Goal: Information Seeking & Learning: Learn about a topic

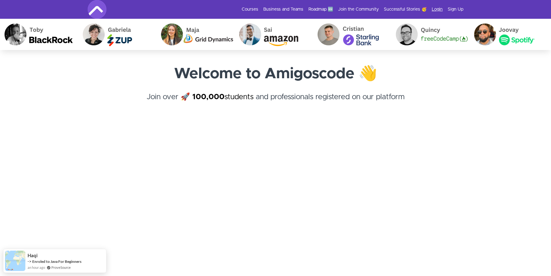
click at [439, 8] on link "Login" at bounding box center [437, 9] width 11 height 6
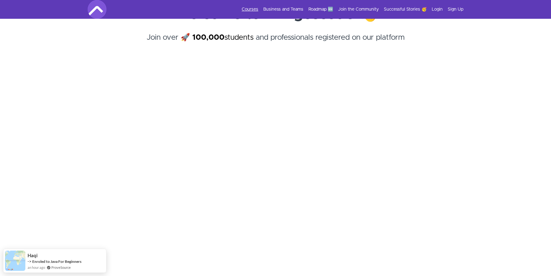
scroll to position [60, 0]
click at [249, 7] on link "Courses" at bounding box center [250, 9] width 17 height 6
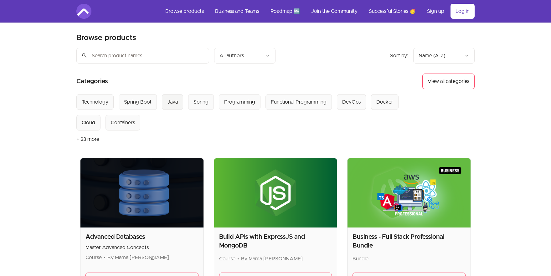
click at [168, 99] on div "Java" at bounding box center [172, 102] width 11 height 8
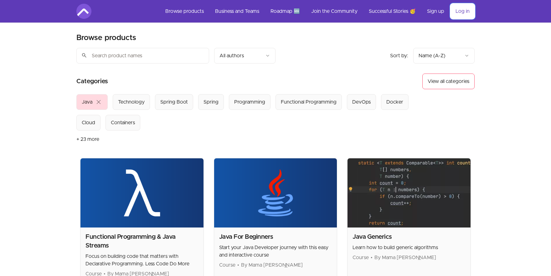
click at [472, 9] on link "Log in" at bounding box center [463, 11] width 24 height 15
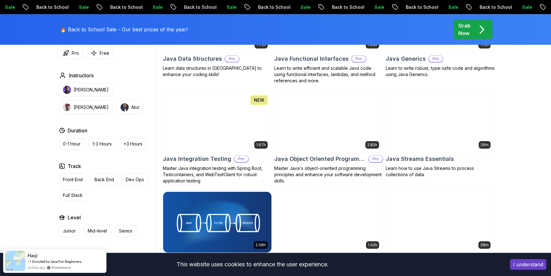
scroll to position [939, 0]
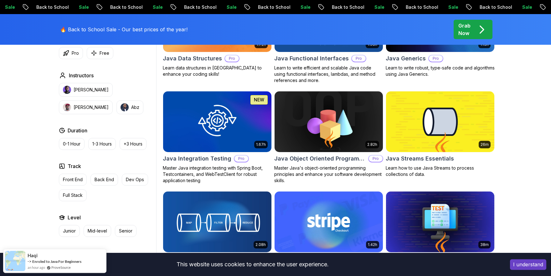
click at [421, 112] on img at bounding box center [440, 122] width 114 height 64
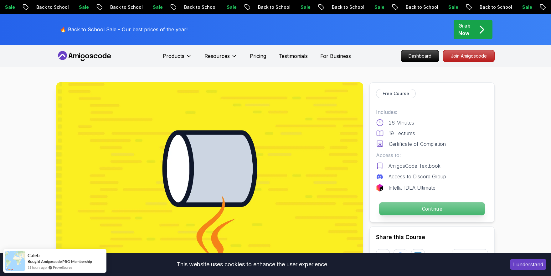
click at [402, 208] on p "Continue" at bounding box center [432, 208] width 106 height 13
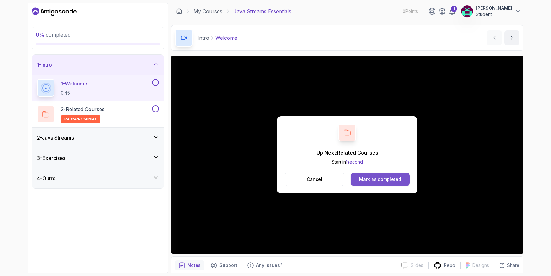
click at [374, 179] on div "Mark as completed" at bounding box center [380, 179] width 42 height 6
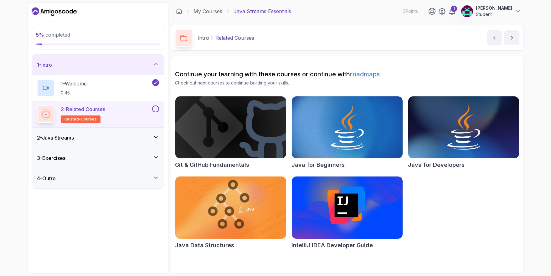
click at [157, 107] on button at bounding box center [155, 109] width 7 height 7
click at [116, 114] on div "2 - Related Courses related-courses" at bounding box center [94, 115] width 114 height 18
click at [509, 39] on icon "next content" at bounding box center [512, 38] width 6 height 6
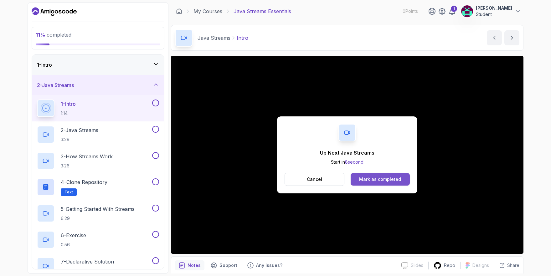
click at [386, 179] on div "Mark as completed" at bounding box center [380, 179] width 42 height 6
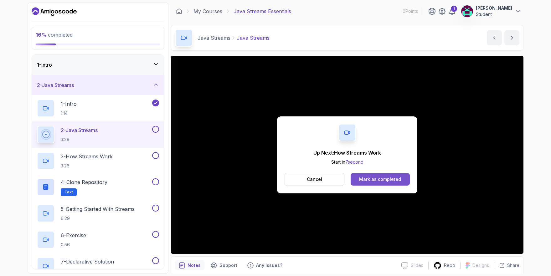
click at [364, 178] on div "Mark as completed" at bounding box center [380, 179] width 42 height 6
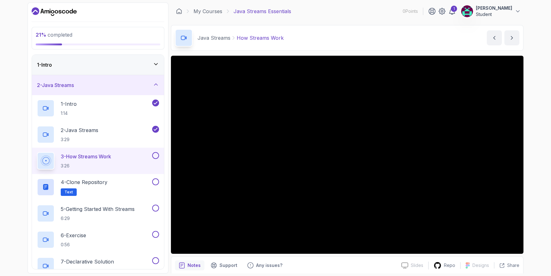
click at [122, 158] on div "3 - How Streams Work 3:26" at bounding box center [94, 161] width 114 height 18
click at [157, 154] on button at bounding box center [155, 155] width 7 height 7
click at [106, 129] on div "2 - Java Streams 3:29" at bounding box center [94, 135] width 114 height 18
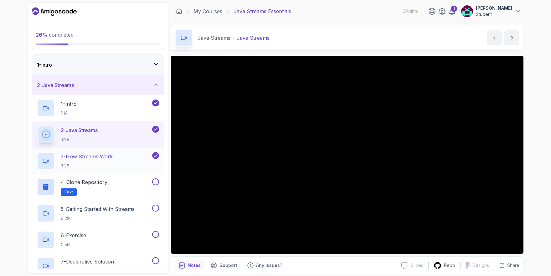
click at [121, 154] on div "3 - How Streams Work 3:26" at bounding box center [94, 161] width 114 height 18
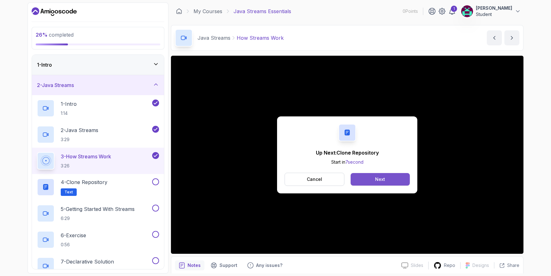
click at [366, 176] on button "Next" at bounding box center [380, 179] width 59 height 13
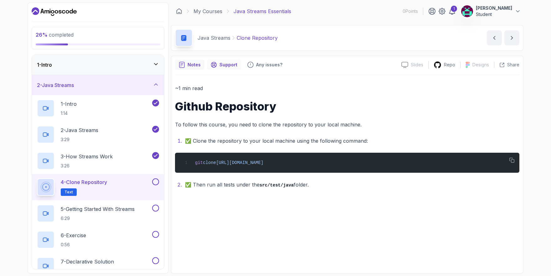
click at [215, 65] on icon "Support button" at bounding box center [214, 65] width 6 height 6
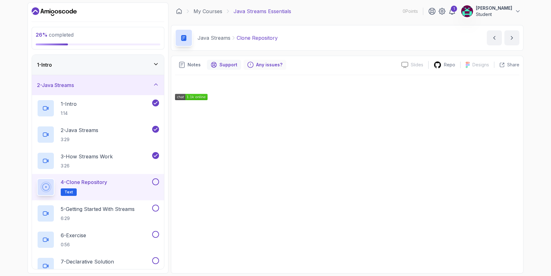
click at [263, 63] on p "Any issues?" at bounding box center [269, 65] width 26 height 6
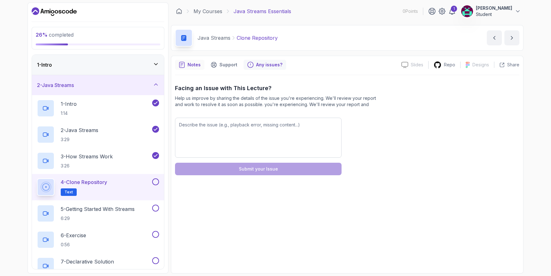
click at [189, 67] on p "Notes" at bounding box center [194, 65] width 13 height 6
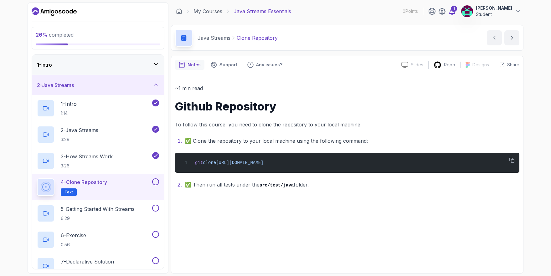
click at [456, 8] on icon at bounding box center [453, 12] width 8 height 8
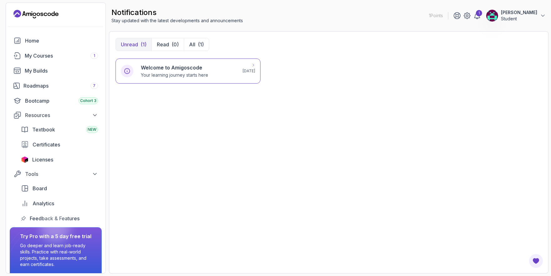
click at [173, 69] on h6 "Welcome to Amigoscode" at bounding box center [174, 68] width 67 height 8
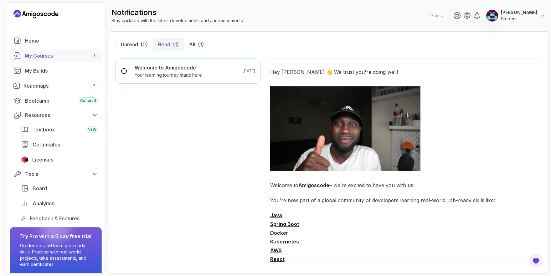
click at [62, 57] on div "My Courses 1" at bounding box center [61, 56] width 73 height 8
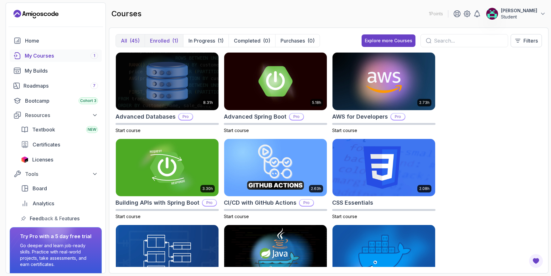
click at [167, 37] on p "Enrolled" at bounding box center [160, 41] width 20 height 8
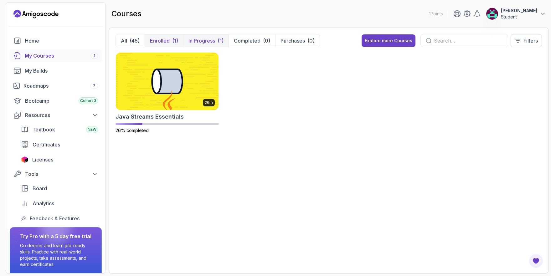
click at [206, 43] on p "In Progress" at bounding box center [202, 41] width 27 height 8
click at [154, 98] on img at bounding box center [167, 81] width 108 height 60
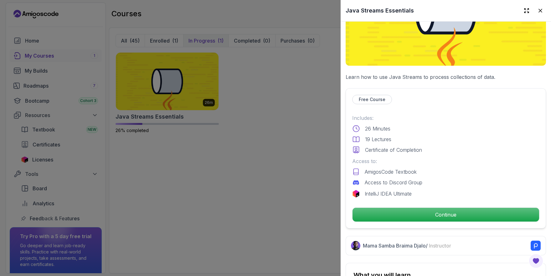
scroll to position [75, 0]
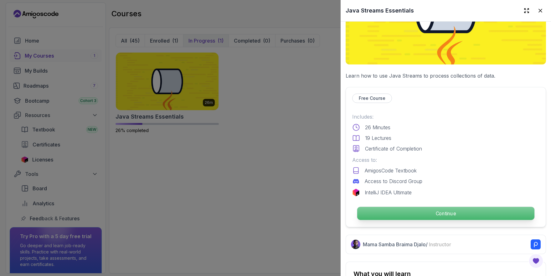
click at [400, 207] on p "Continue" at bounding box center [445, 213] width 177 height 13
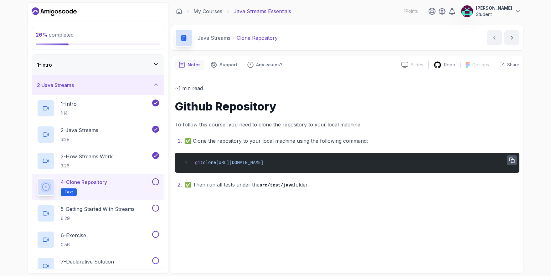
click at [510, 161] on icon "button" at bounding box center [512, 161] width 6 height 6
